Goal: Information Seeking & Learning: Learn about a topic

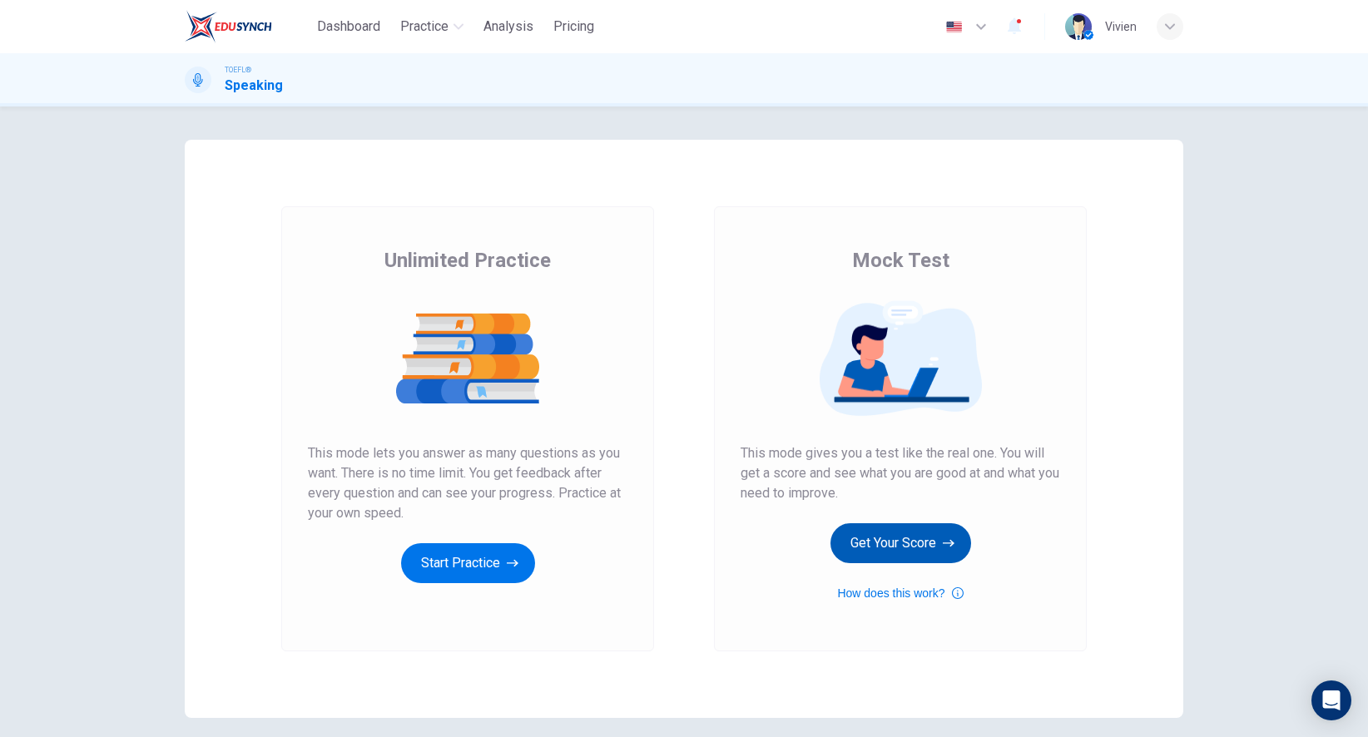
click at [911, 548] on button "Get Your Score" at bounding box center [900, 543] width 141 height 40
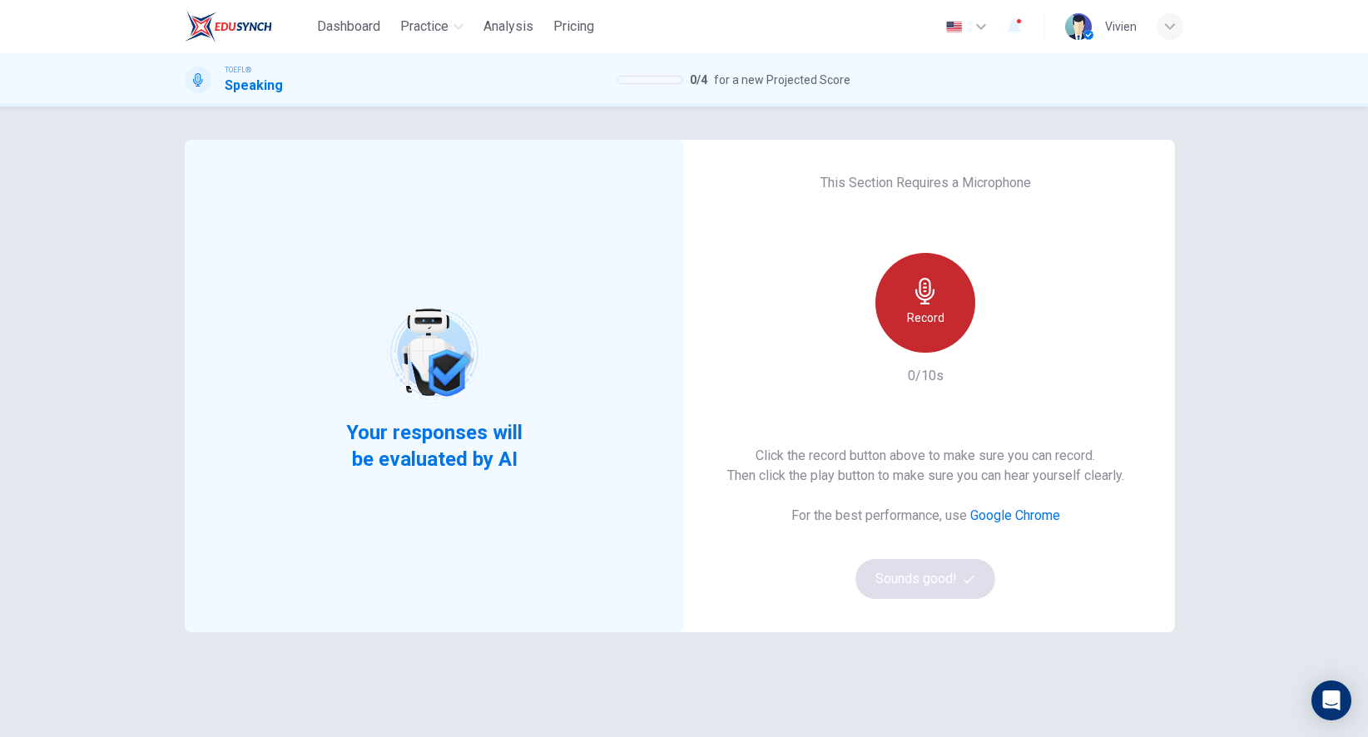
click at [933, 306] on div "Record" at bounding box center [925, 303] width 100 height 100
click at [933, 306] on div "Stop" at bounding box center [925, 303] width 100 height 100
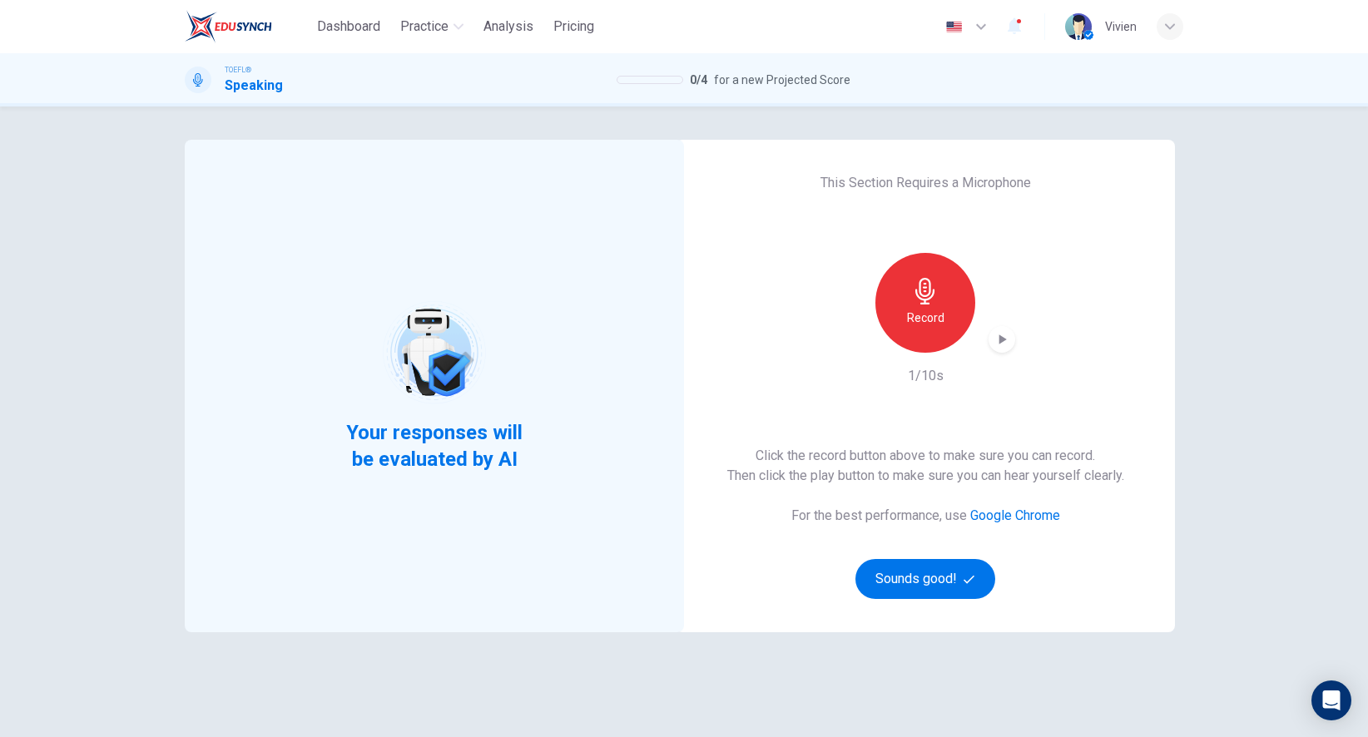
click at [1015, 334] on div "This Section Requires a Microphone Record 1/10s Click the record button above t…" at bounding box center [925, 386] width 499 height 493
click at [1004, 334] on icon "button" at bounding box center [1002, 339] width 17 height 17
click at [914, 585] on button "Sounds good!" at bounding box center [925, 579] width 140 height 40
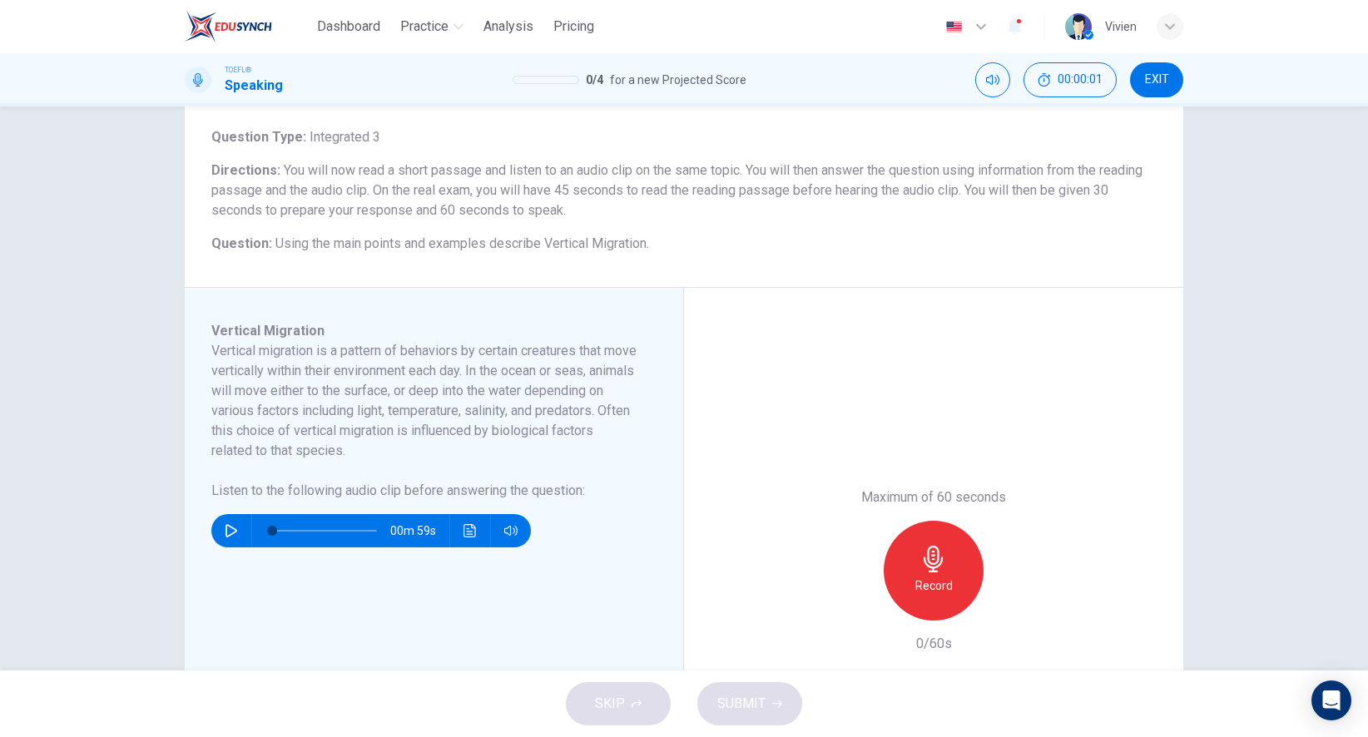
scroll to position [91, 0]
click at [229, 26] on img at bounding box center [228, 26] width 87 height 33
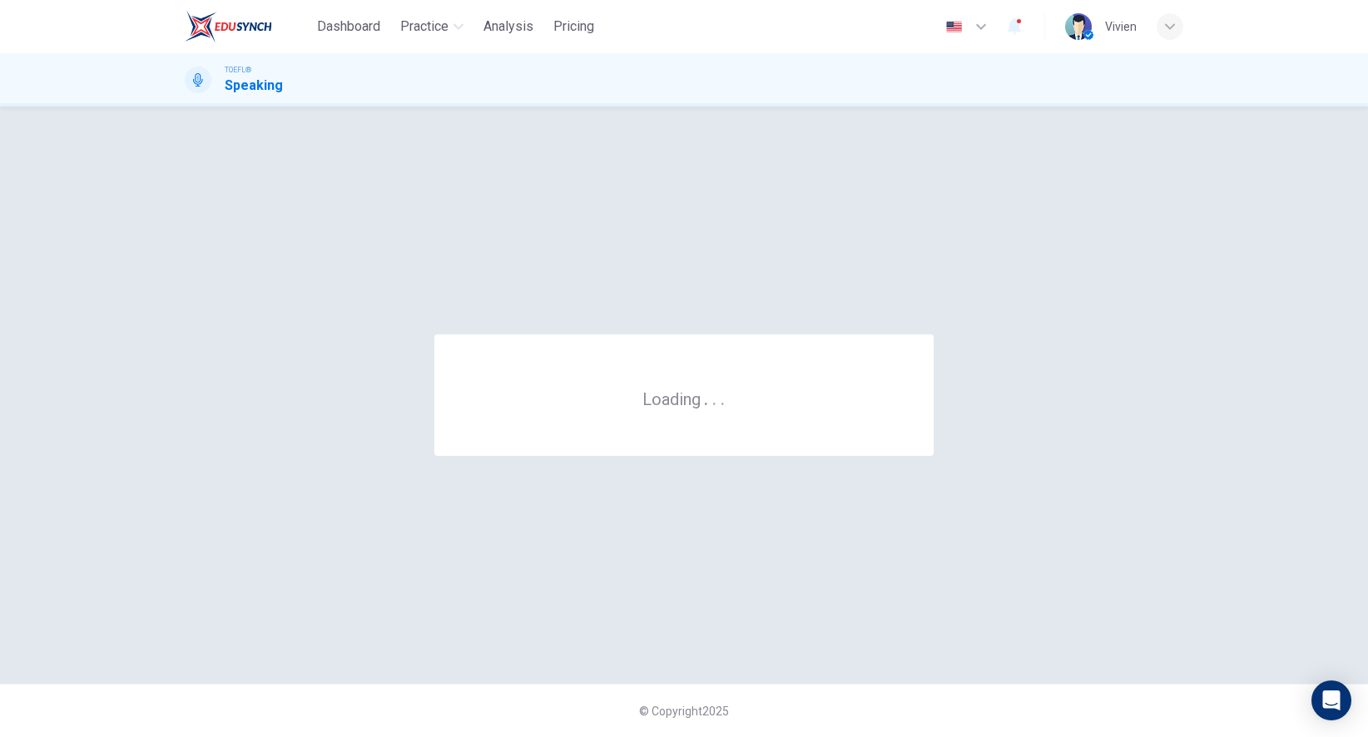
scroll to position [0, 0]
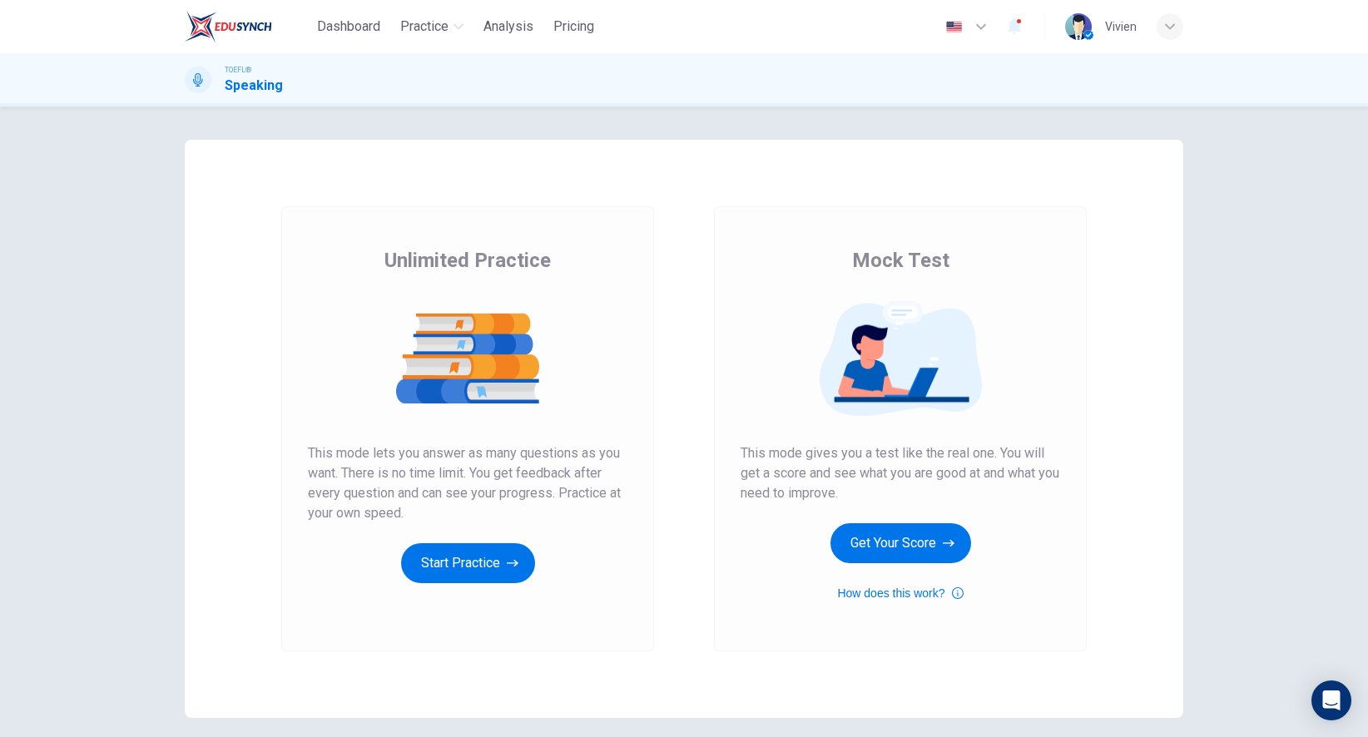
click at [389, 496] on span "This mode lets you answer as many questions as you want. There is no time limit…" at bounding box center [468, 484] width 320 height 80
click at [444, 546] on button "Start Practice" at bounding box center [468, 563] width 134 height 40
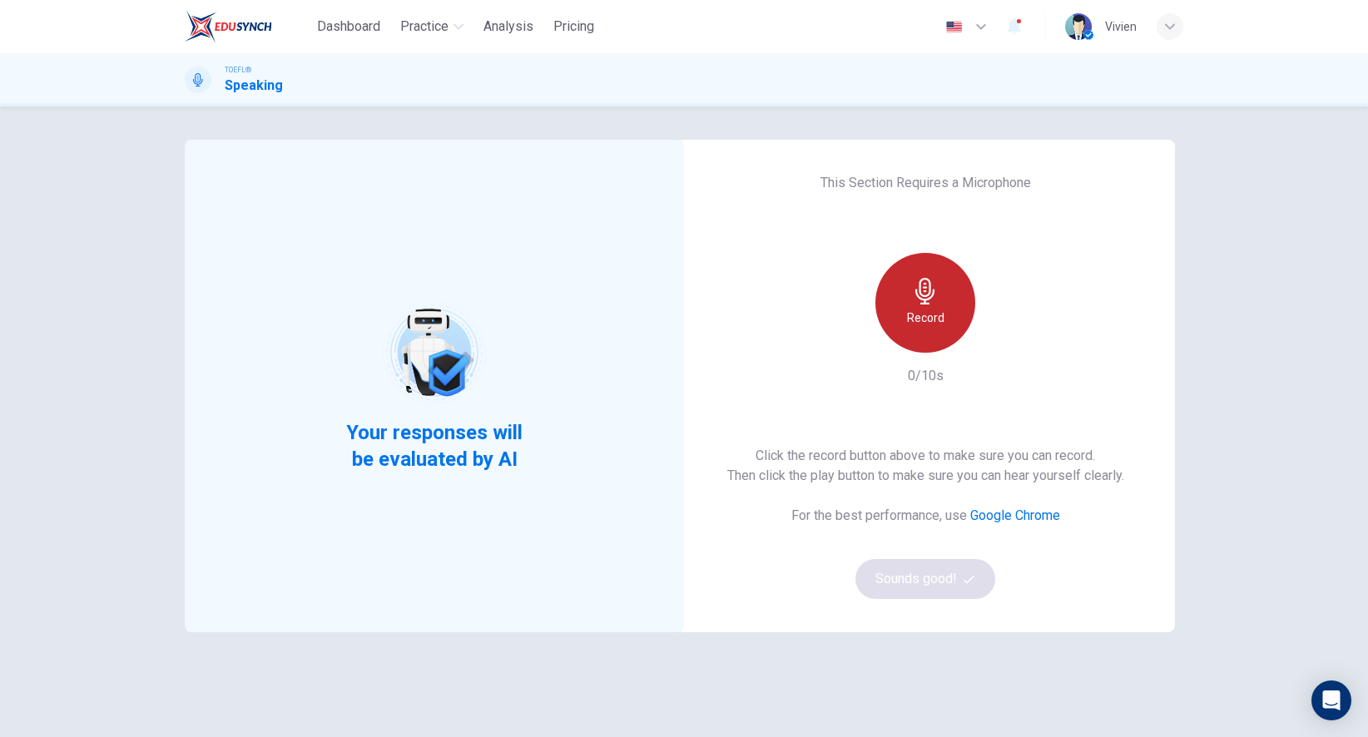
click at [935, 315] on h6 "Record" at bounding box center [925, 318] width 37 height 20
click at [935, 315] on h6 "Stop" at bounding box center [925, 318] width 25 height 20
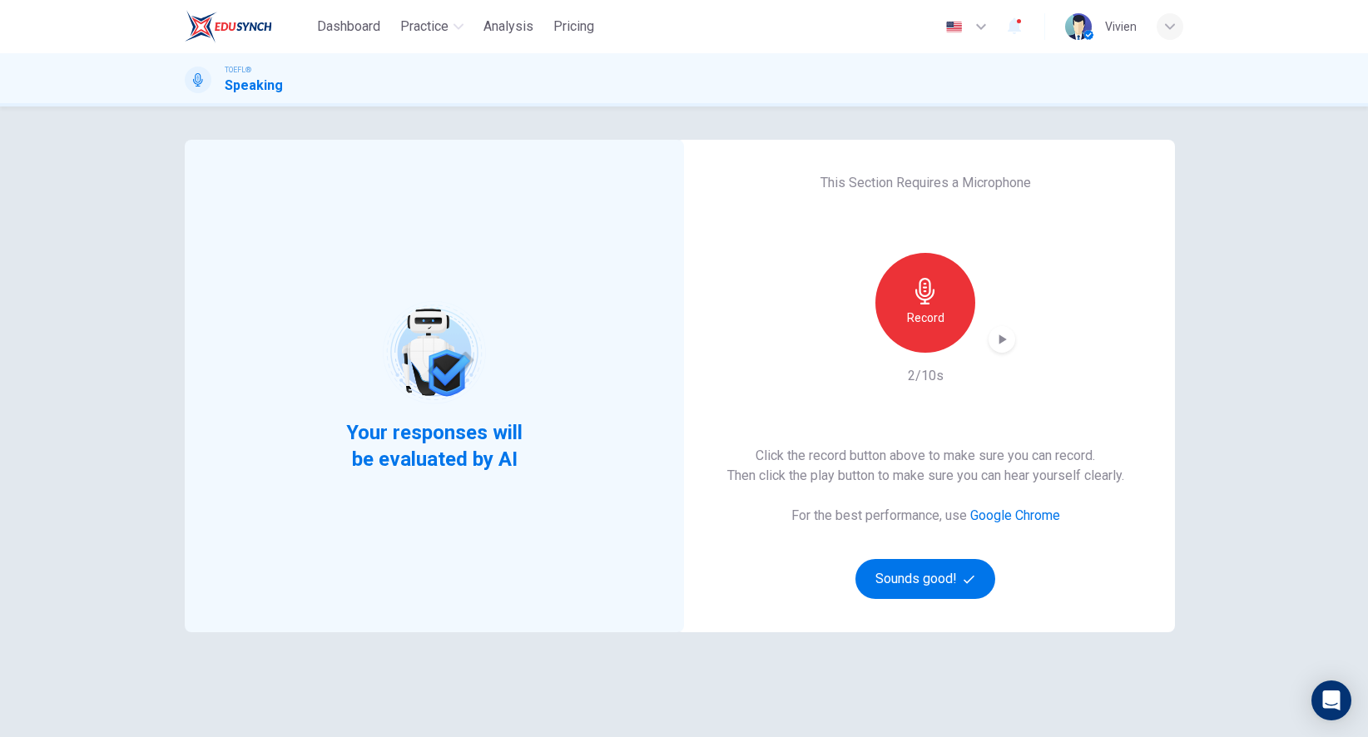
click at [1003, 334] on icon "button" at bounding box center [1002, 339] width 17 height 17
click at [896, 588] on button "Sounds good!" at bounding box center [925, 579] width 140 height 40
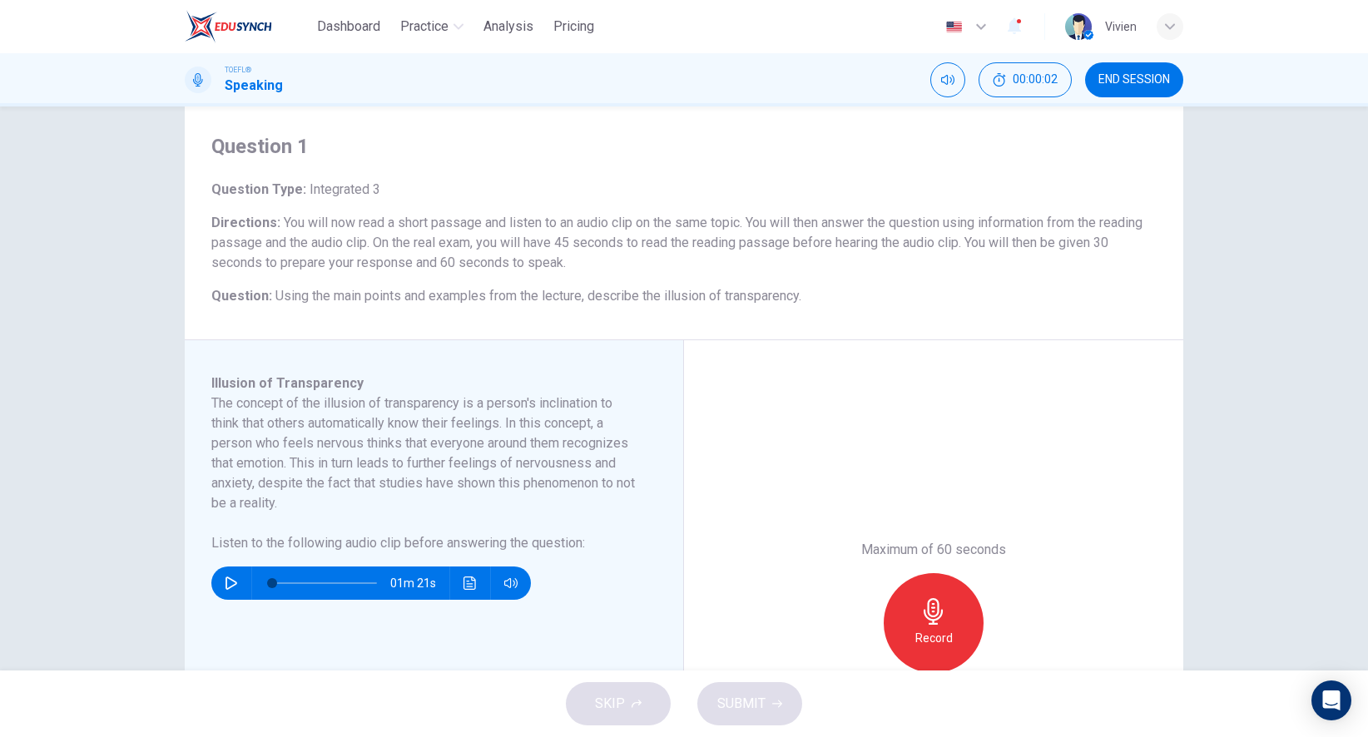
scroll to position [42, 0]
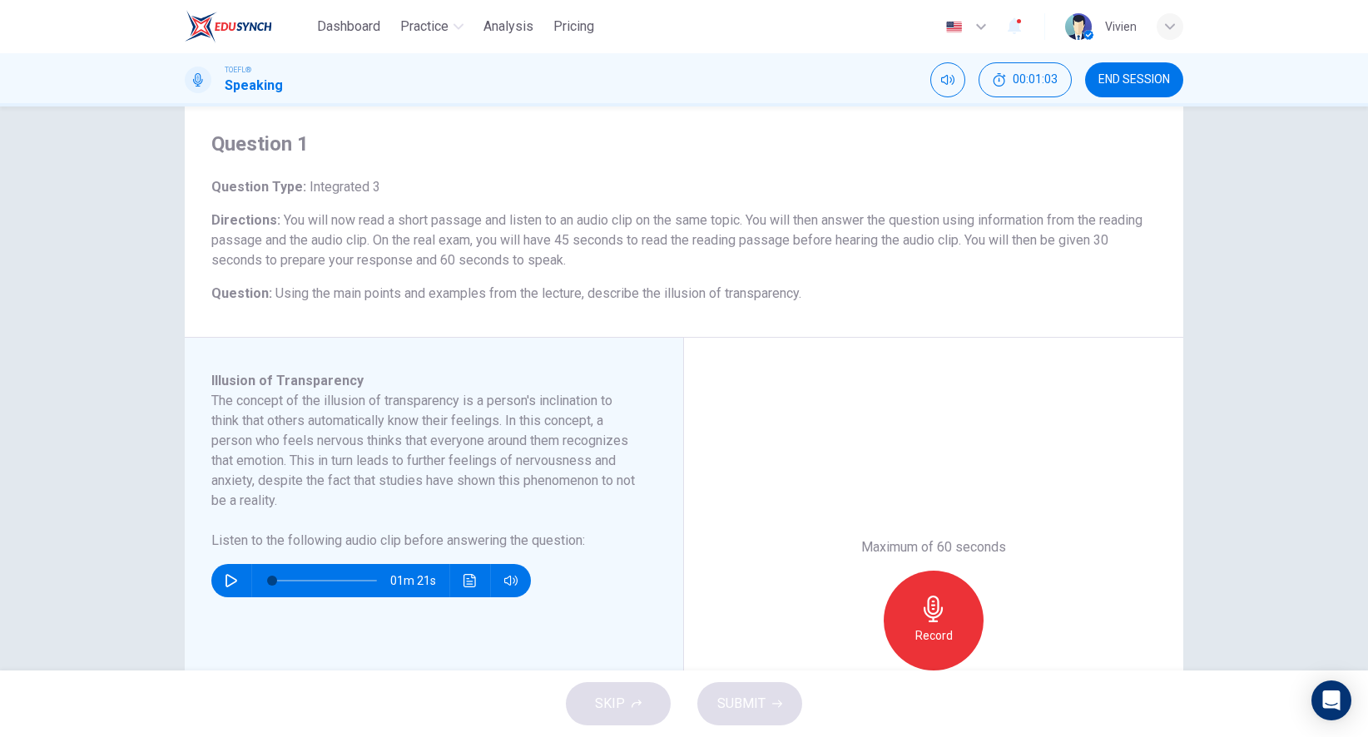
click at [231, 575] on icon "button" at bounding box center [231, 580] width 13 height 13
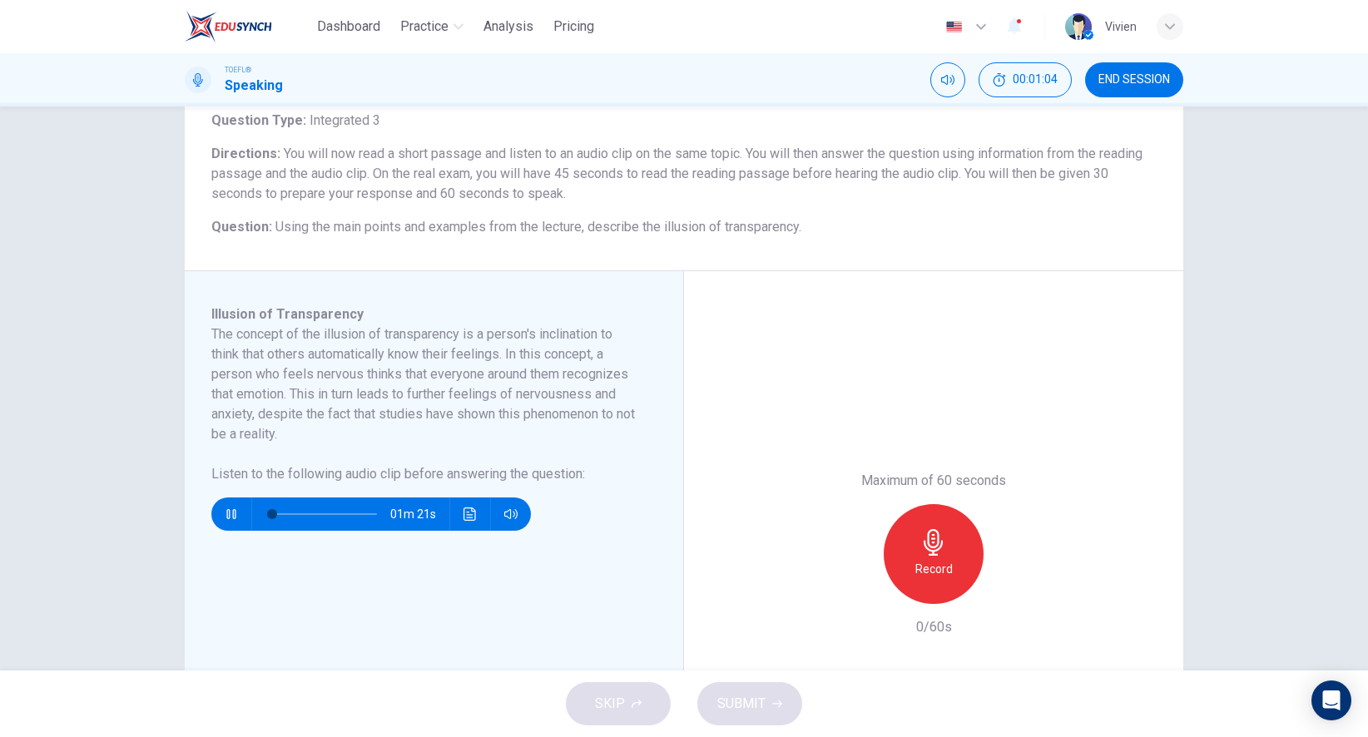
scroll to position [114, 0]
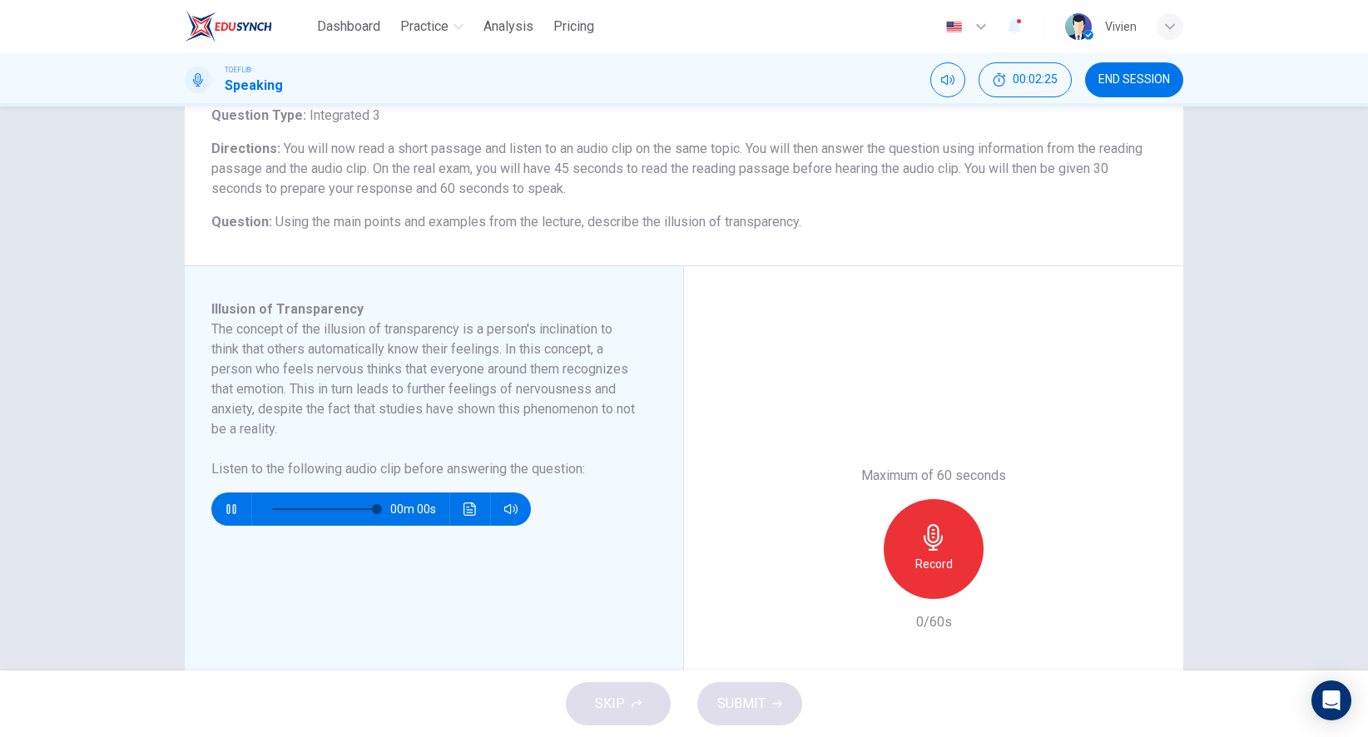
type input "0"
click at [941, 556] on h6 "Record" at bounding box center [933, 564] width 37 height 20
click at [709, 715] on button "SUBMIT" at bounding box center [749, 703] width 105 height 43
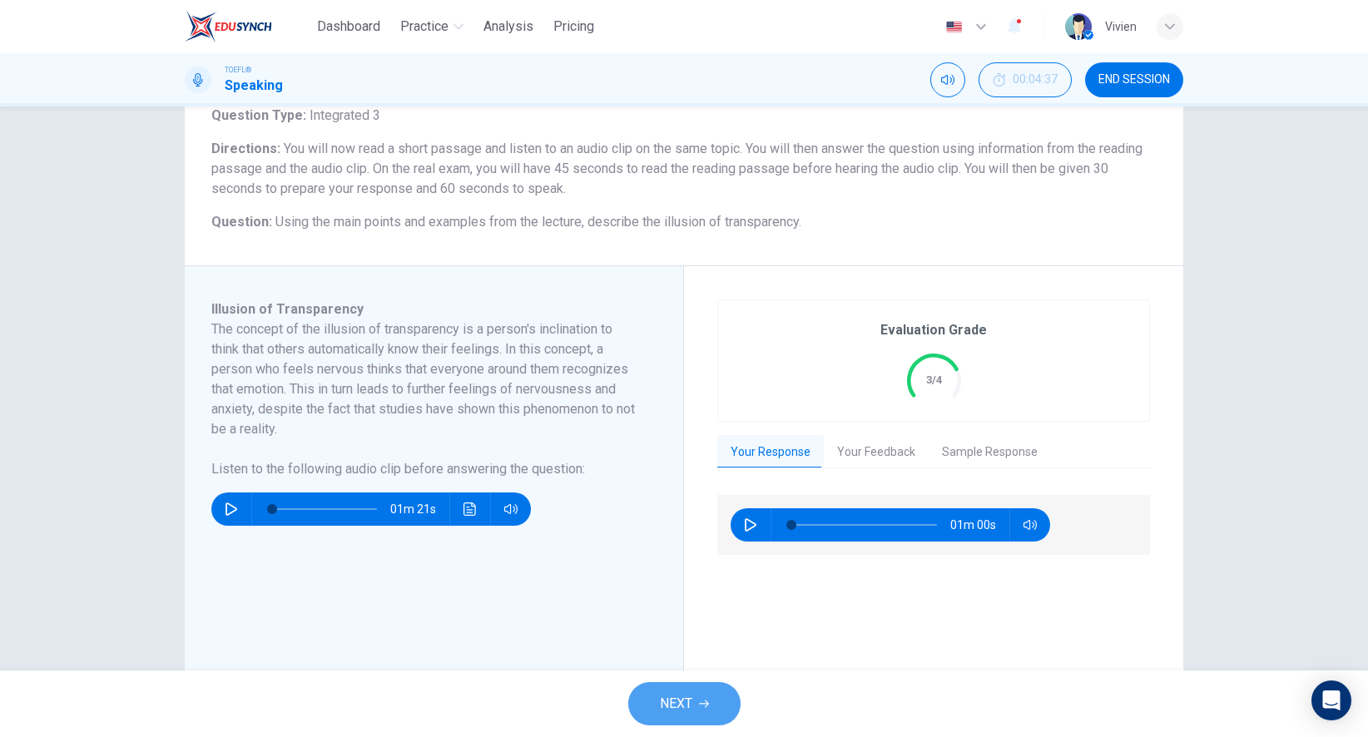
click at [702, 691] on button "NEXT" at bounding box center [684, 703] width 112 height 43
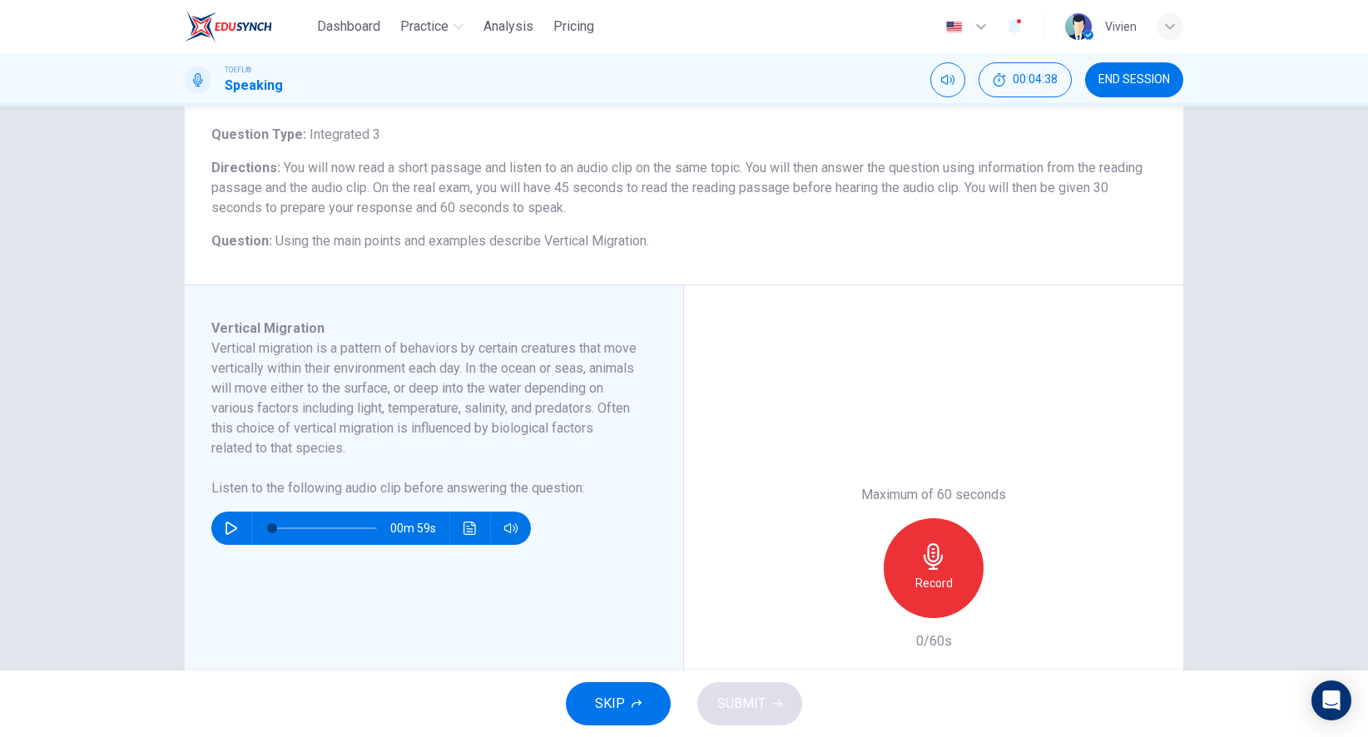
scroll to position [93, 0]
click at [232, 531] on icon "button" at bounding box center [231, 529] width 13 height 13
type input "0"
click at [920, 571] on div "Record" at bounding box center [934, 570] width 100 height 100
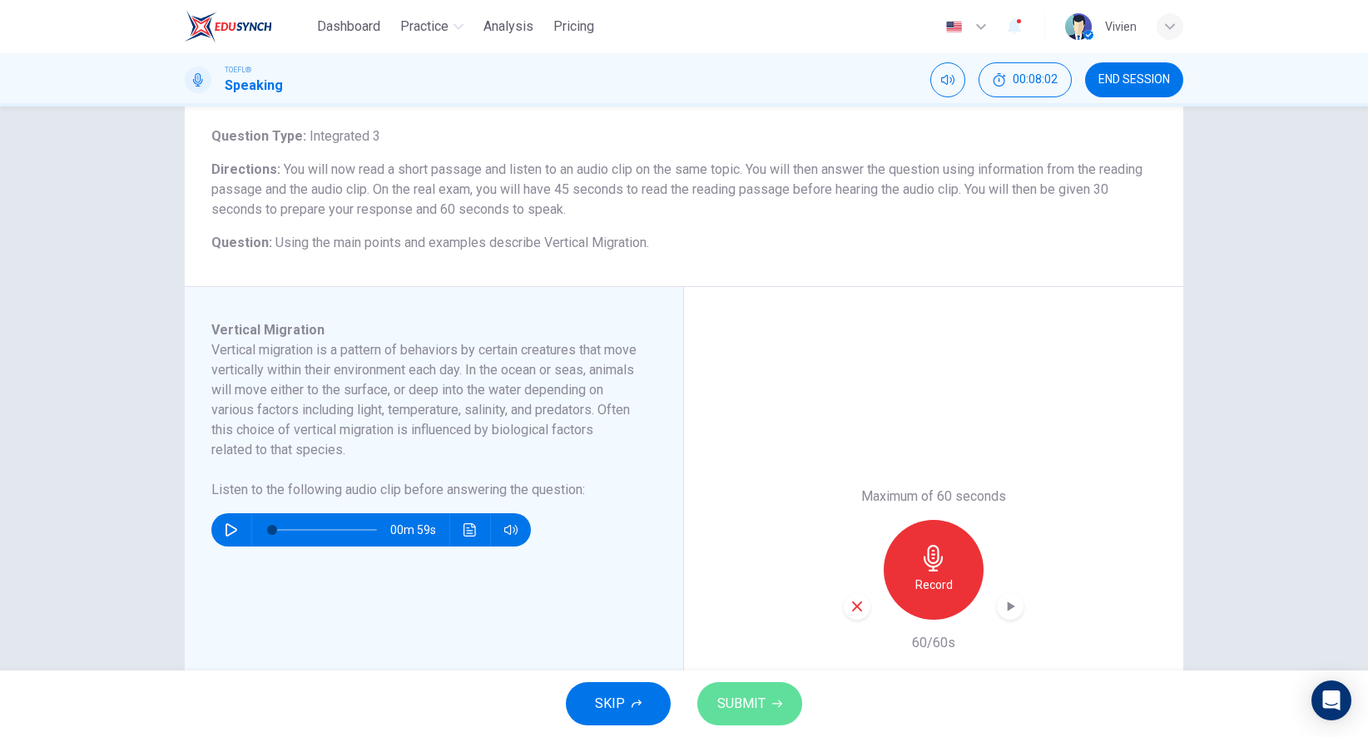
click at [784, 697] on button "SUBMIT" at bounding box center [749, 703] width 105 height 43
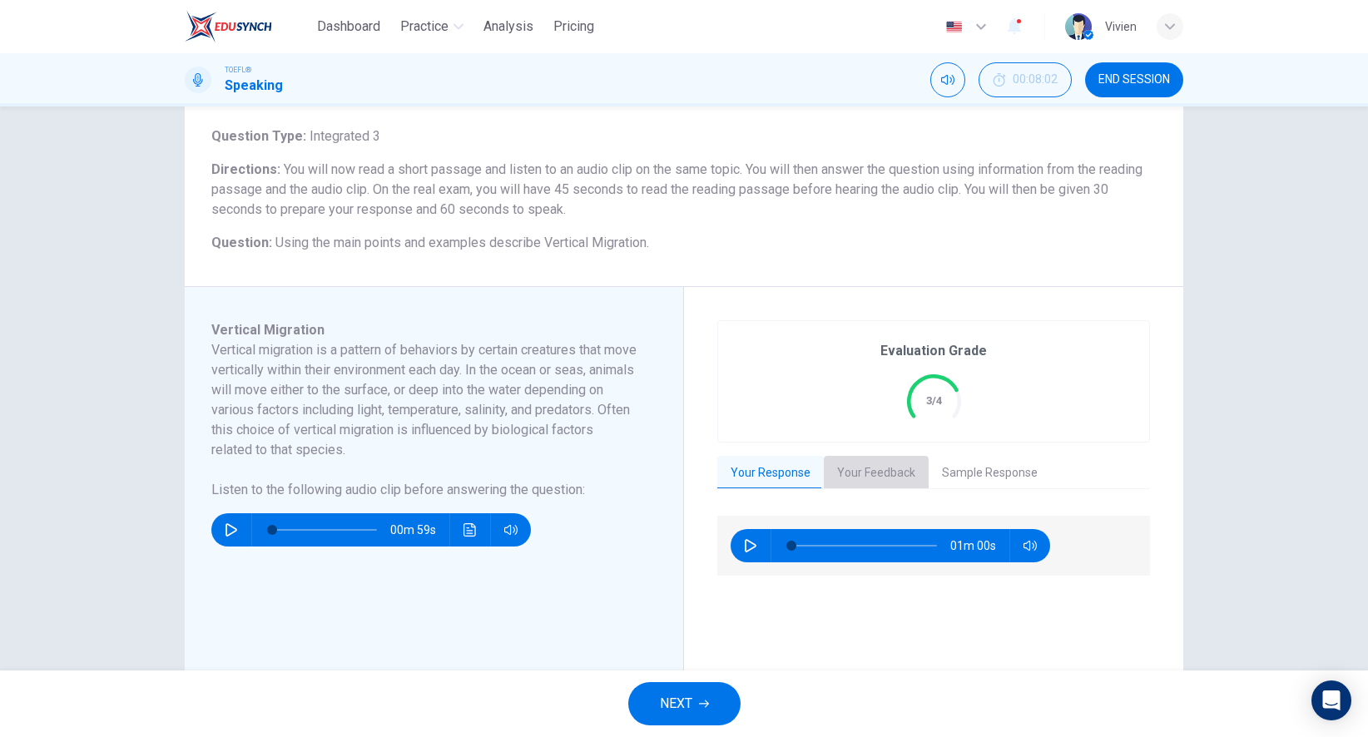
click at [878, 473] on button "Your Feedback" at bounding box center [876, 473] width 105 height 35
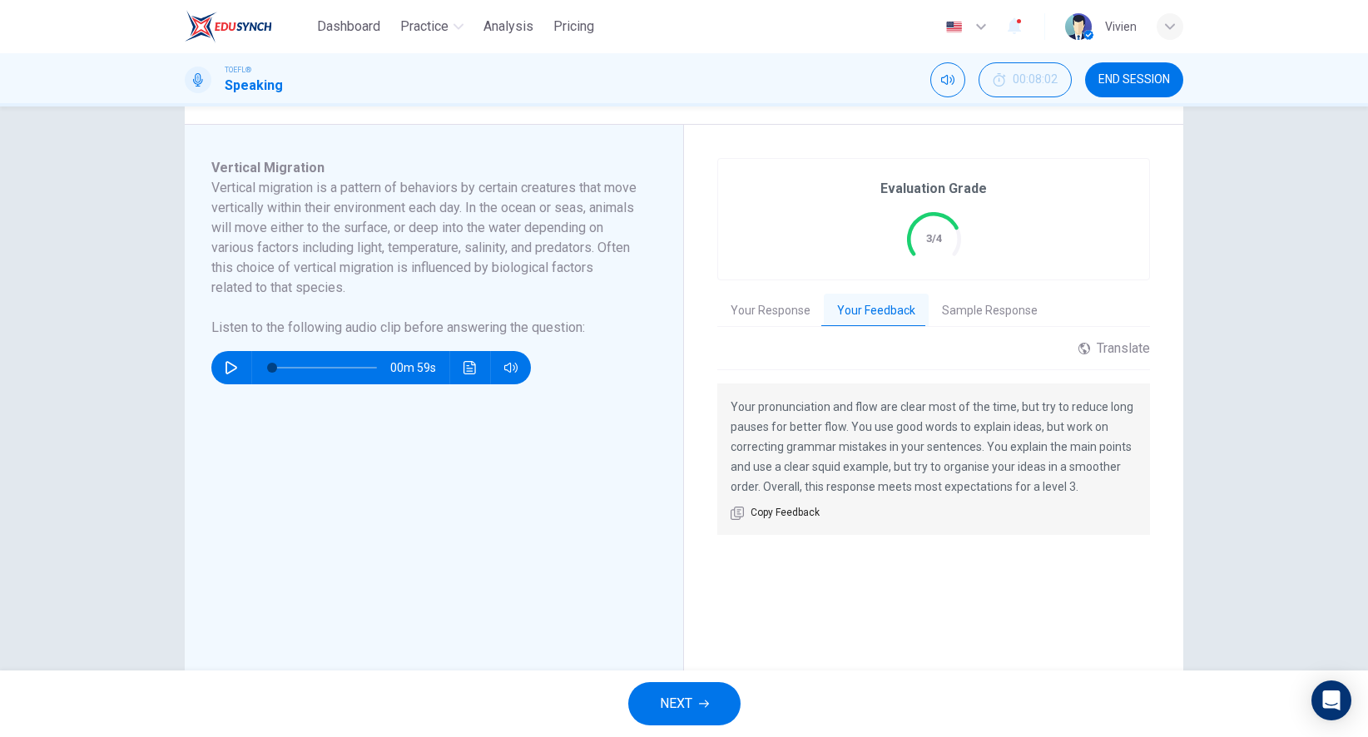
scroll to position [269, 0]
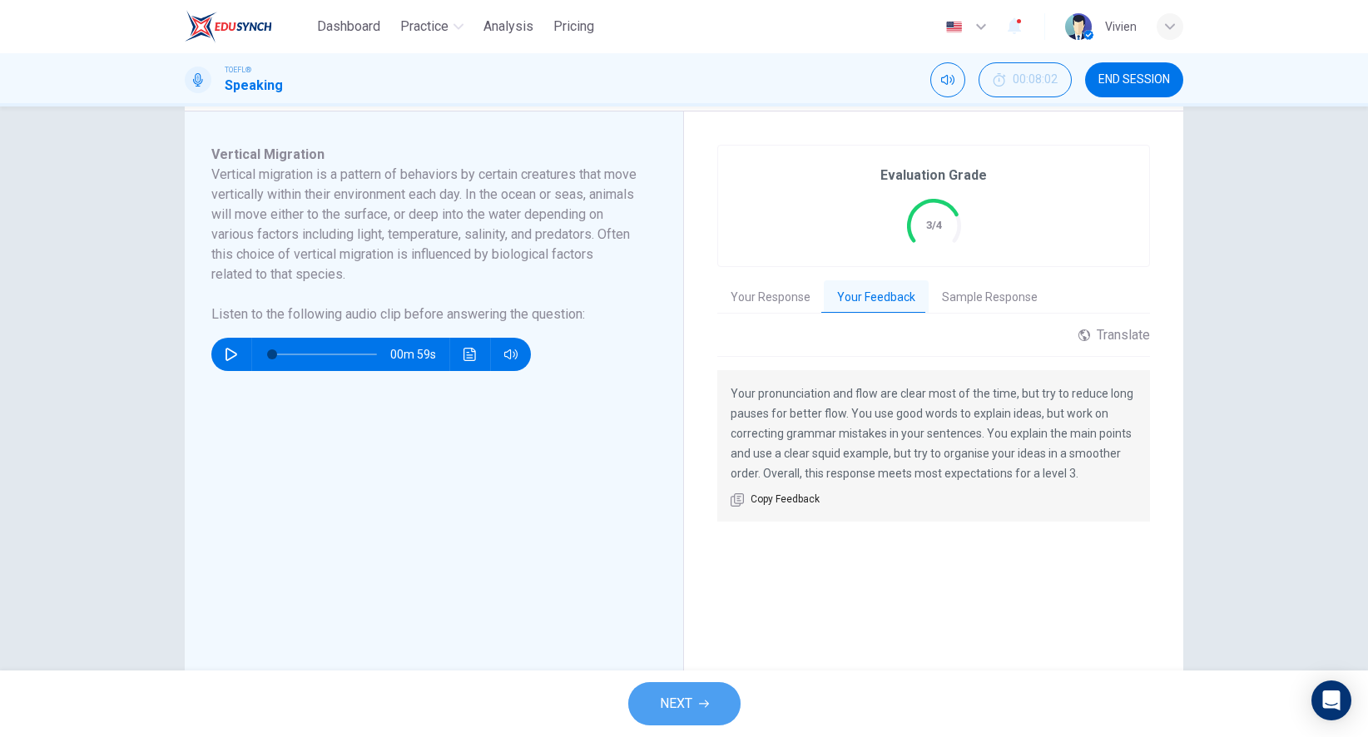
click at [677, 711] on span "NEXT" at bounding box center [676, 703] width 32 height 23
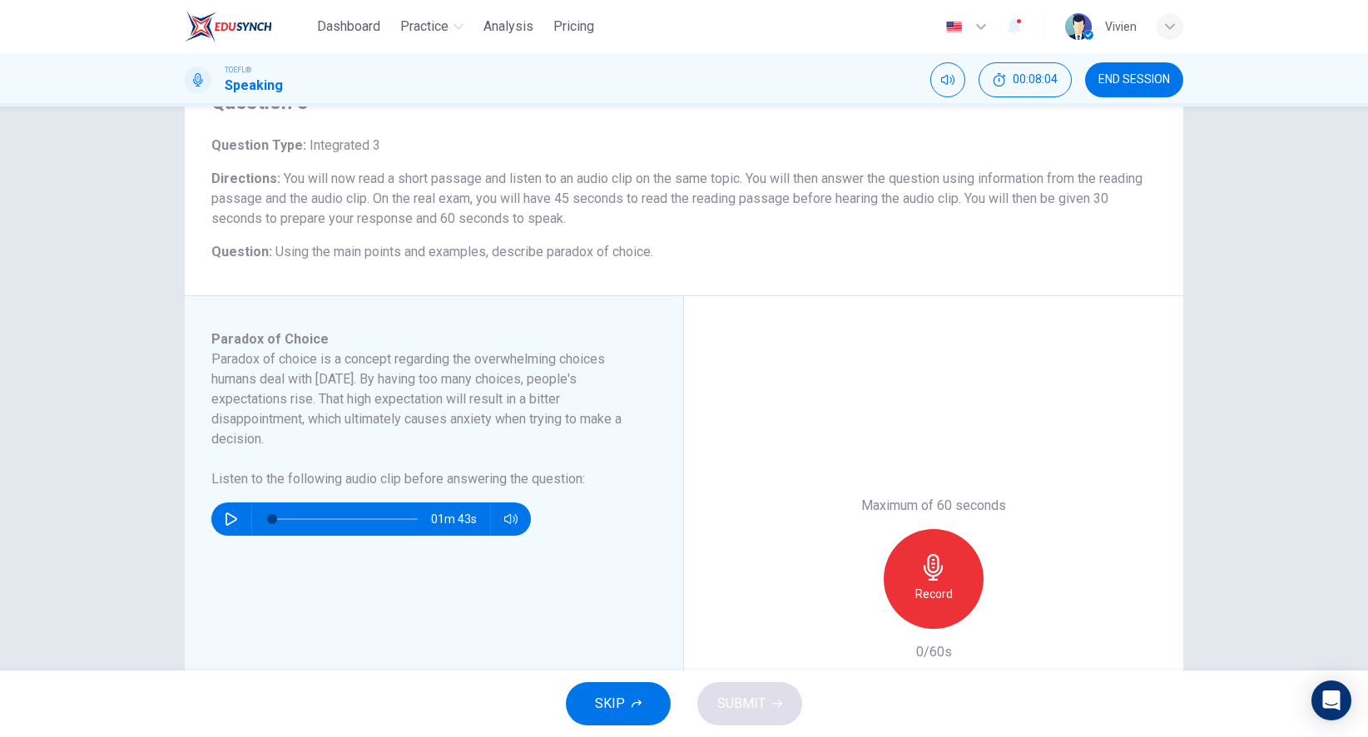
scroll to position [117, 0]
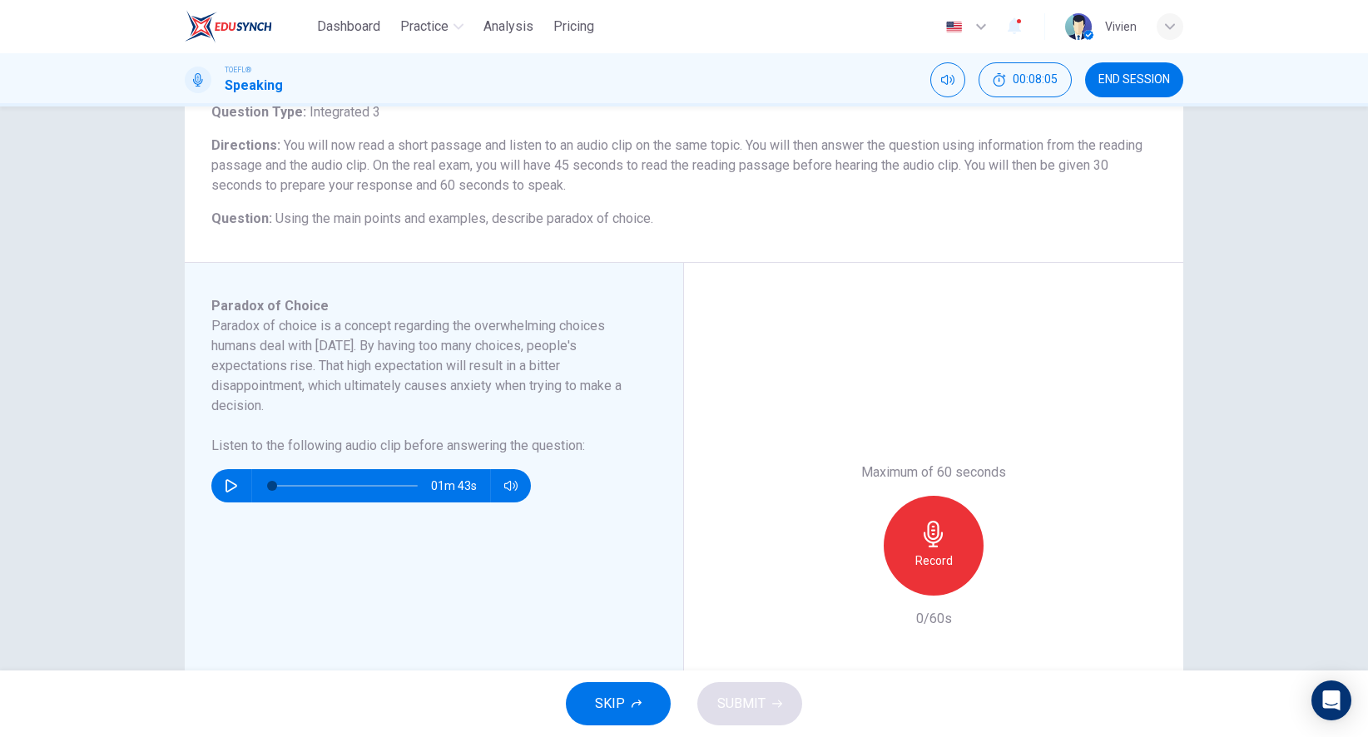
click at [597, 703] on span "SKIP" at bounding box center [610, 703] width 30 height 23
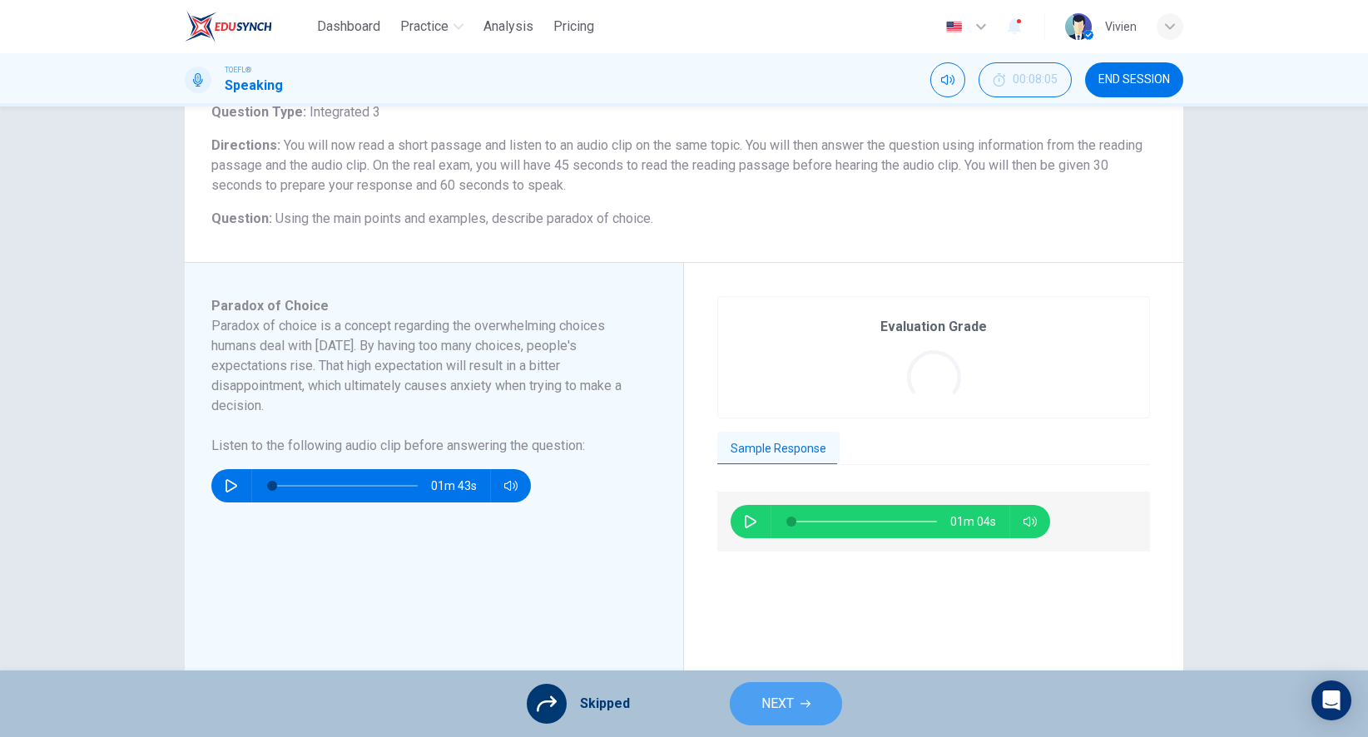
click at [779, 694] on span "NEXT" at bounding box center [777, 703] width 32 height 23
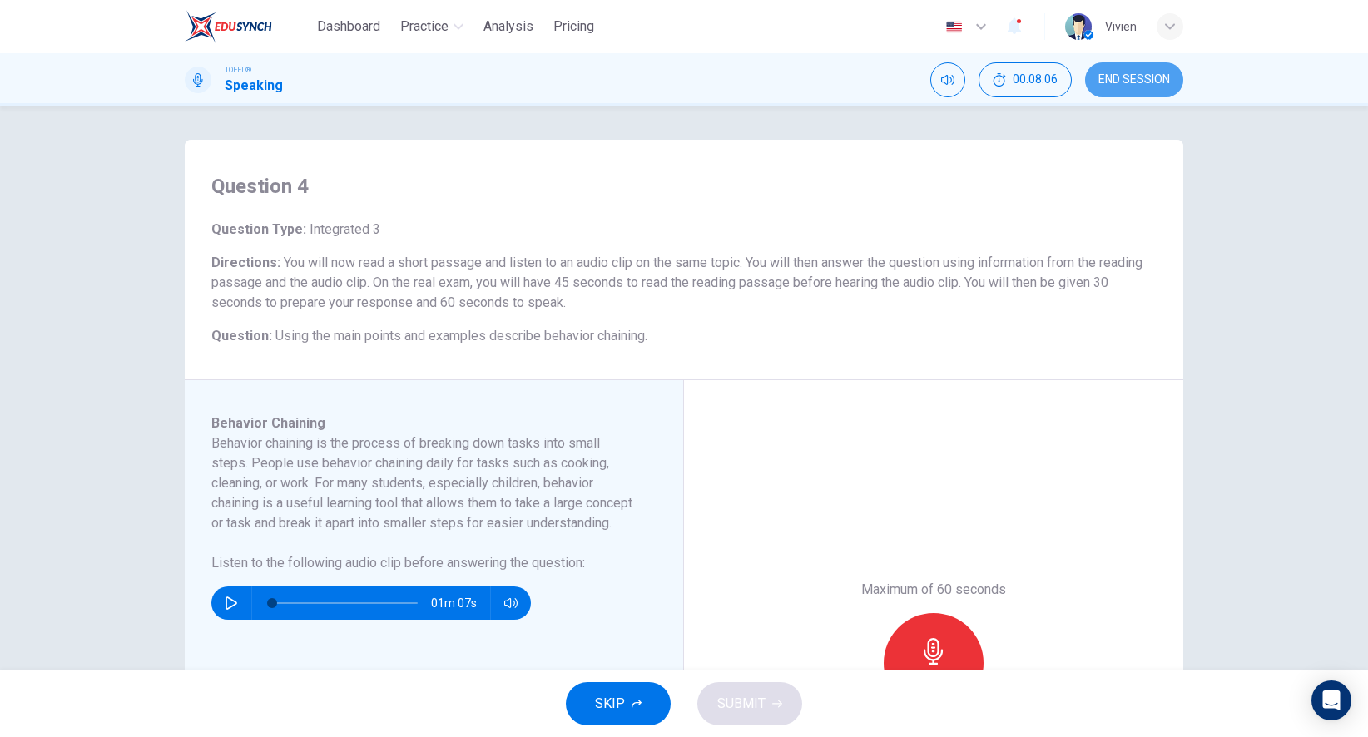
click at [1143, 82] on span "END SESSION" at bounding box center [1134, 79] width 72 height 13
